Goal: Use online tool/utility: Utilize a website feature to perform a specific function

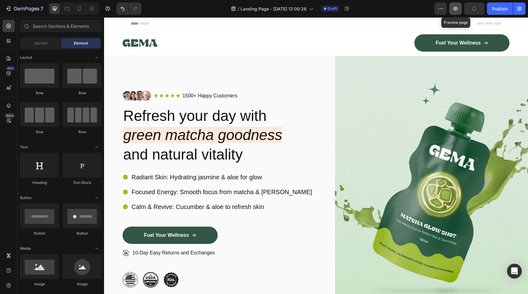
click at [456, 10] on icon "button" at bounding box center [455, 9] width 6 height 6
click at [79, 8] on icon at bounding box center [79, 9] width 6 height 6
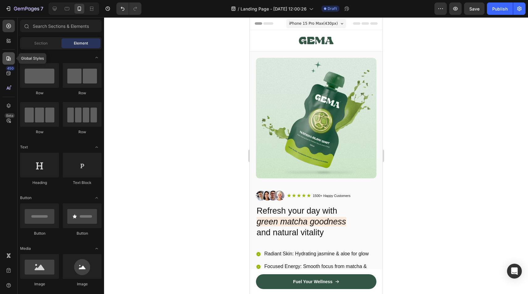
click at [7, 56] on icon at bounding box center [9, 58] width 6 height 6
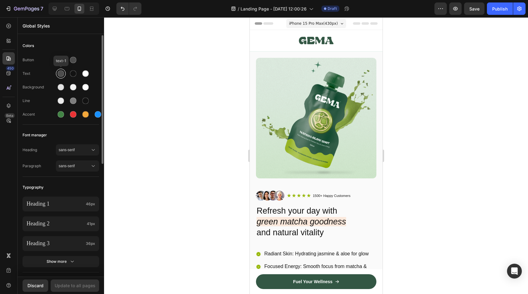
click at [62, 75] on div at bounding box center [61, 73] width 6 height 6
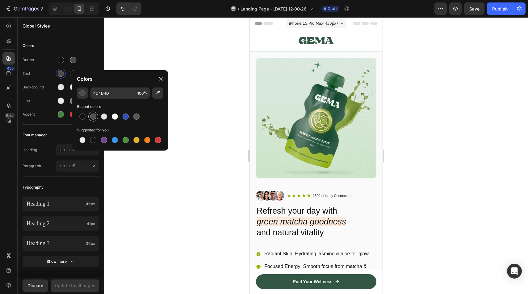
click at [95, 117] on div at bounding box center [93, 116] width 6 height 6
type input "4F4F4F"
click at [173, 166] on div at bounding box center [316, 155] width 424 height 276
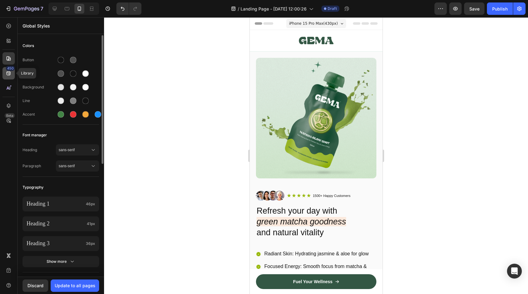
click at [7, 71] on icon at bounding box center [9, 73] width 6 height 6
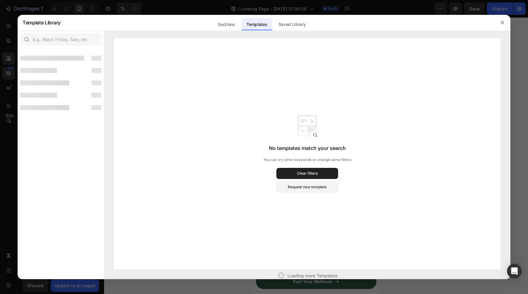
click at [107, 6] on div at bounding box center [264, 147] width 528 height 294
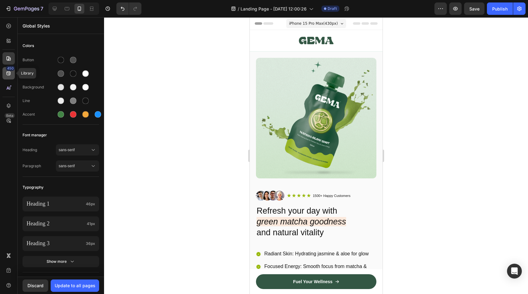
click at [8, 75] on icon at bounding box center [9, 73] width 6 height 6
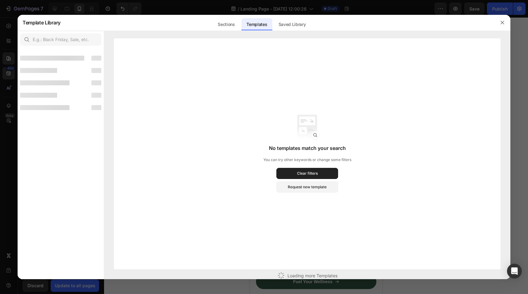
click at [53, 8] on div at bounding box center [264, 147] width 528 height 294
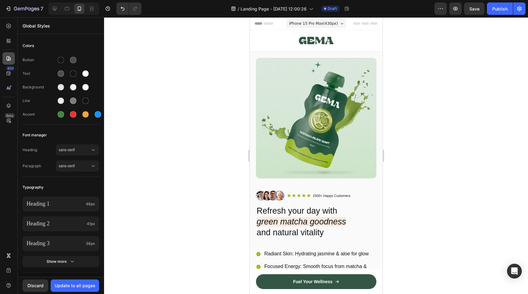
click at [9, 59] on icon at bounding box center [8, 58] width 4 height 4
